Goal: Task Accomplishment & Management: Manage account settings

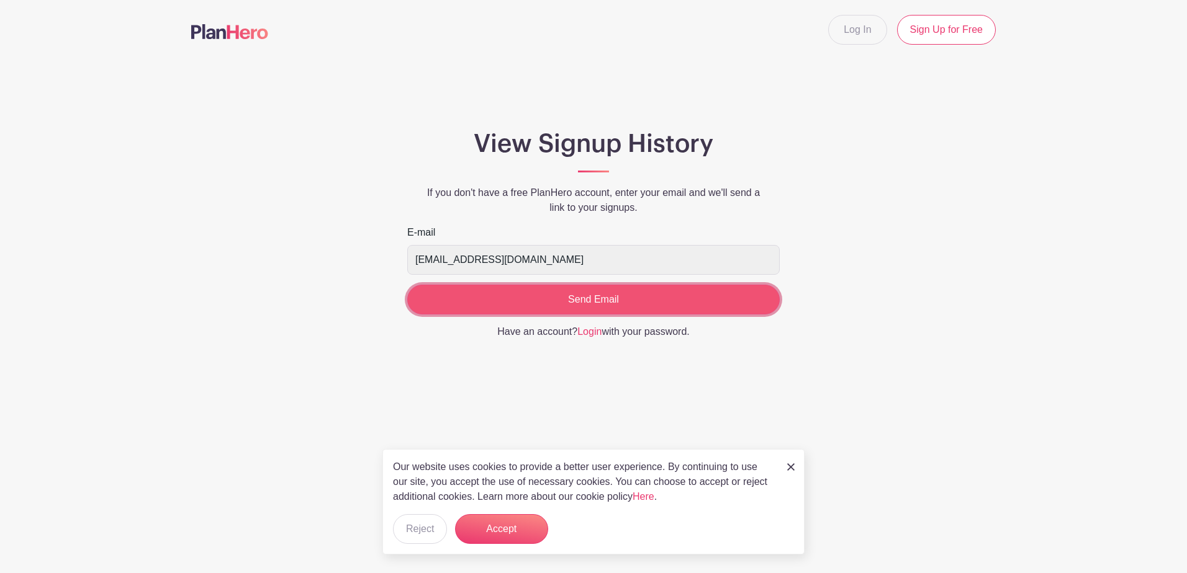
click at [612, 302] on input "Send Email" at bounding box center [593, 300] width 372 height 30
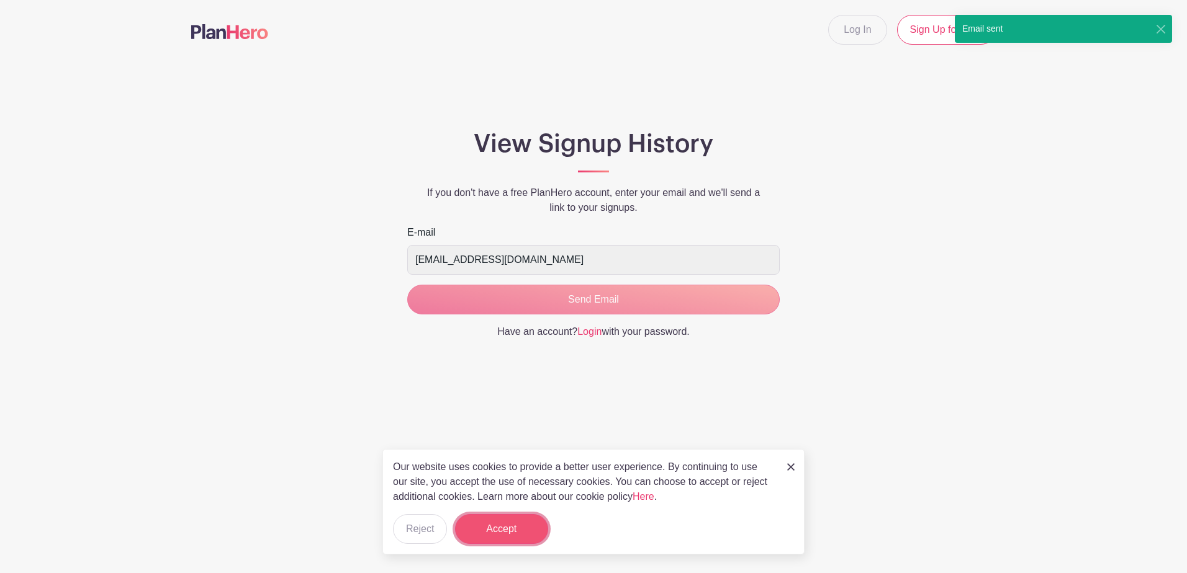
click at [498, 532] on button "Accept" at bounding box center [501, 529] width 93 height 30
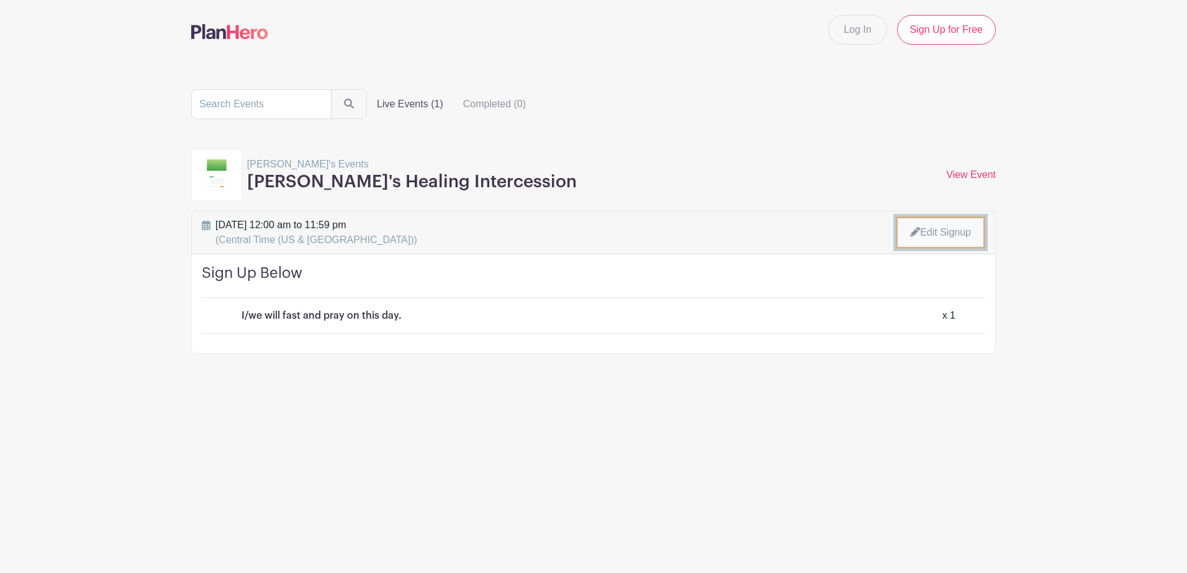
click at [935, 236] on link "Edit Signup" at bounding box center [939, 233] width 89 height 32
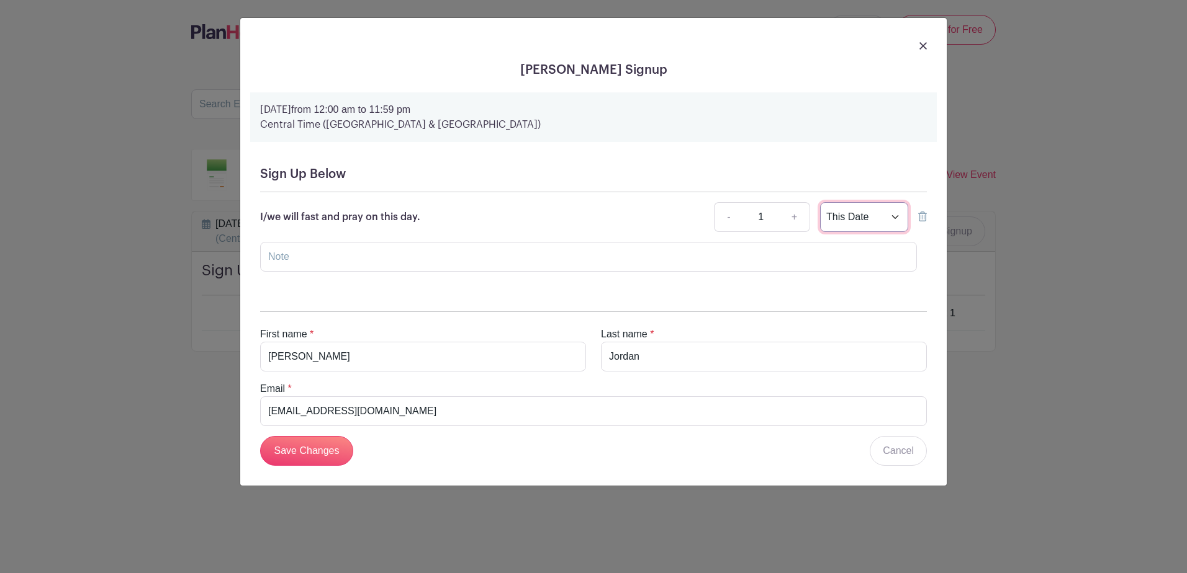
click at [895, 214] on select "This Date Select Dates" at bounding box center [864, 217] width 88 height 30
select select "select_dates"
click at [820, 202] on select "This Date Select Dates" at bounding box center [864, 217] width 88 height 30
